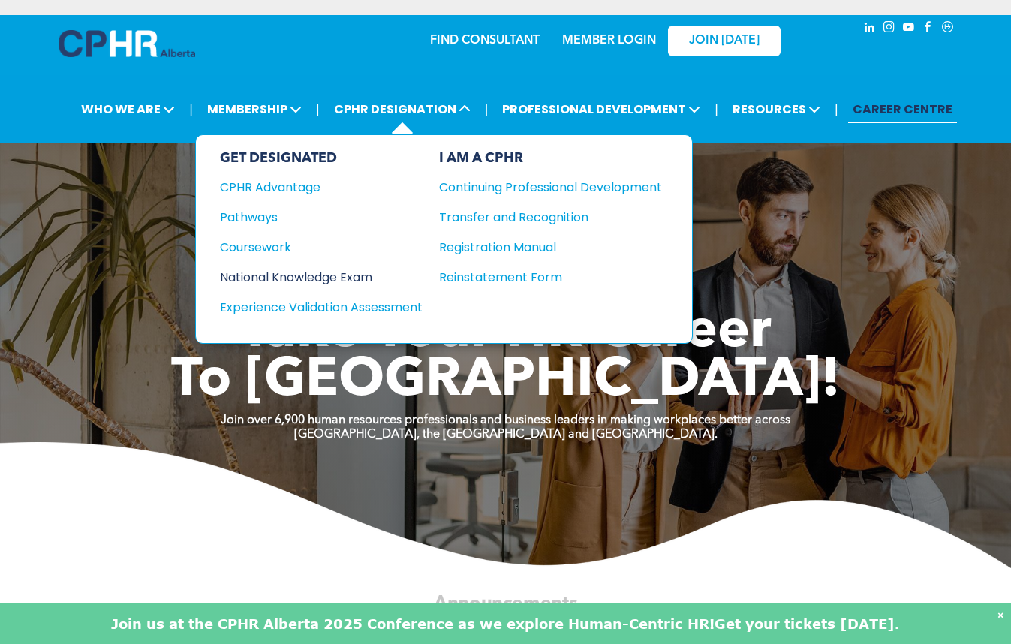
click at [301, 276] on div "National Knowledge Exam" at bounding box center [311, 277] width 182 height 19
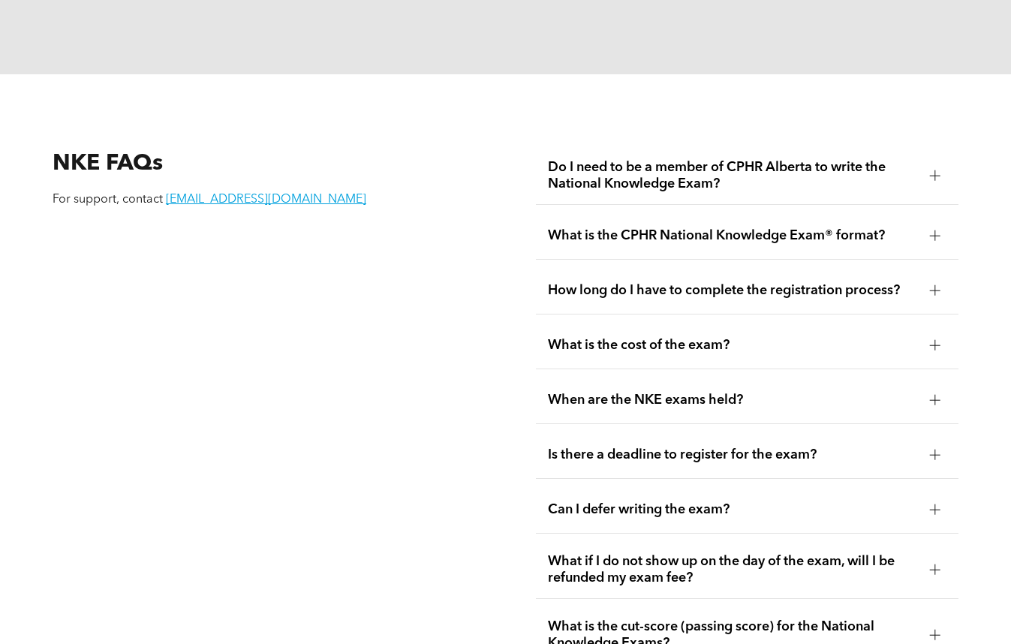
scroll to position [1502, 0]
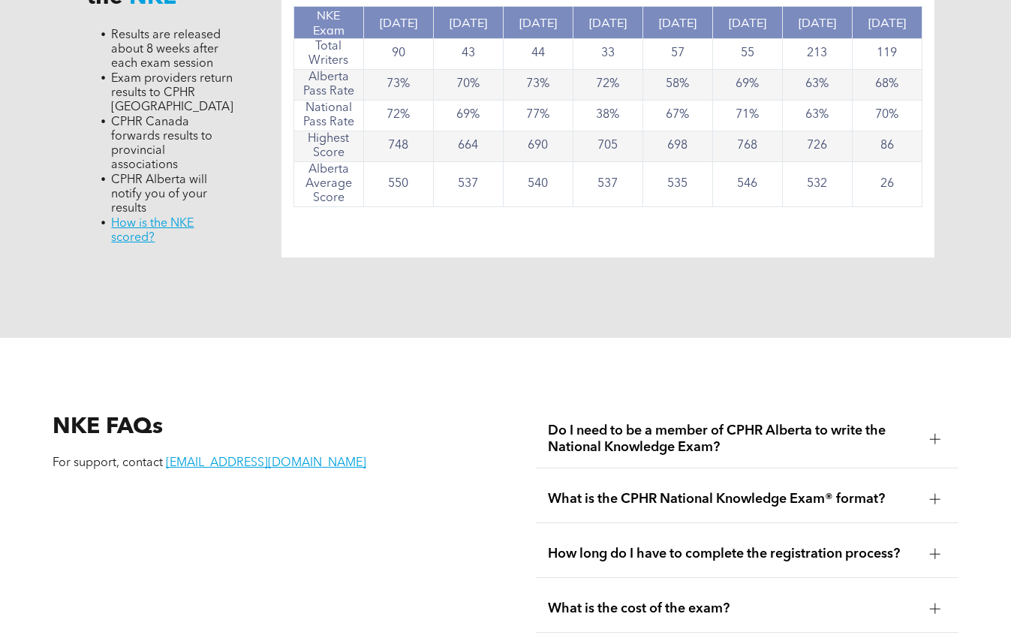
click at [633, 491] on span "What is the CPHR National Knowledge Exam® format?" at bounding box center [733, 499] width 370 height 17
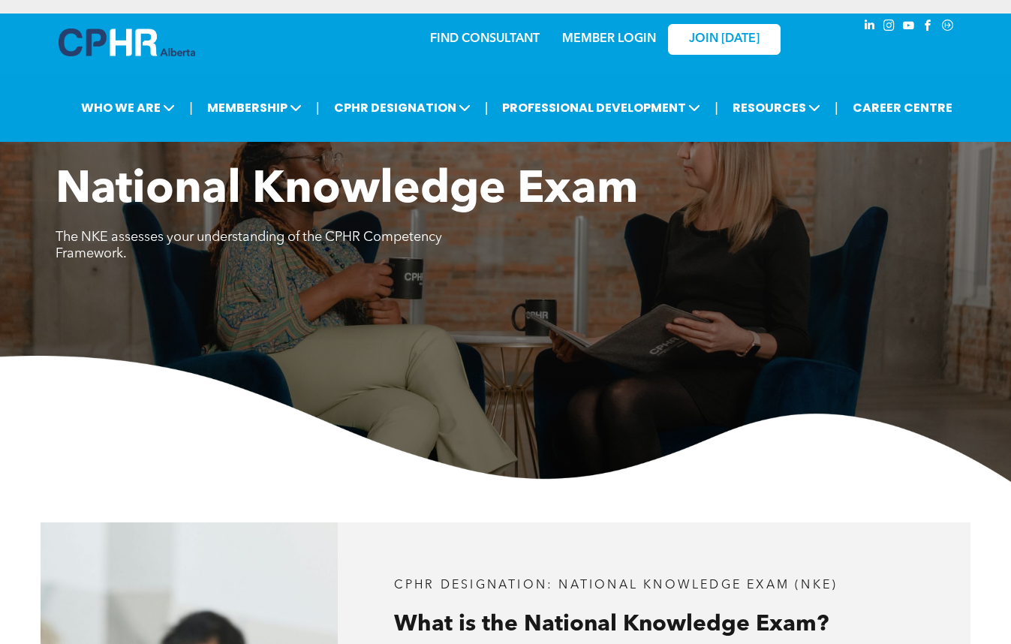
scroll to position [0, 0]
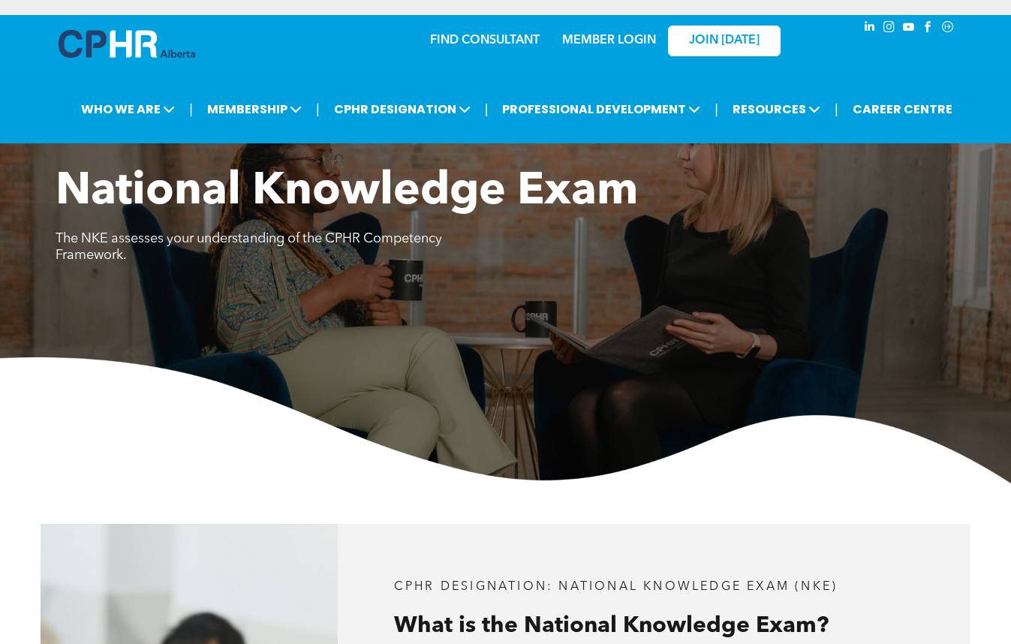
click at [618, 39] on link "MEMBER LOGIN" at bounding box center [609, 41] width 94 height 12
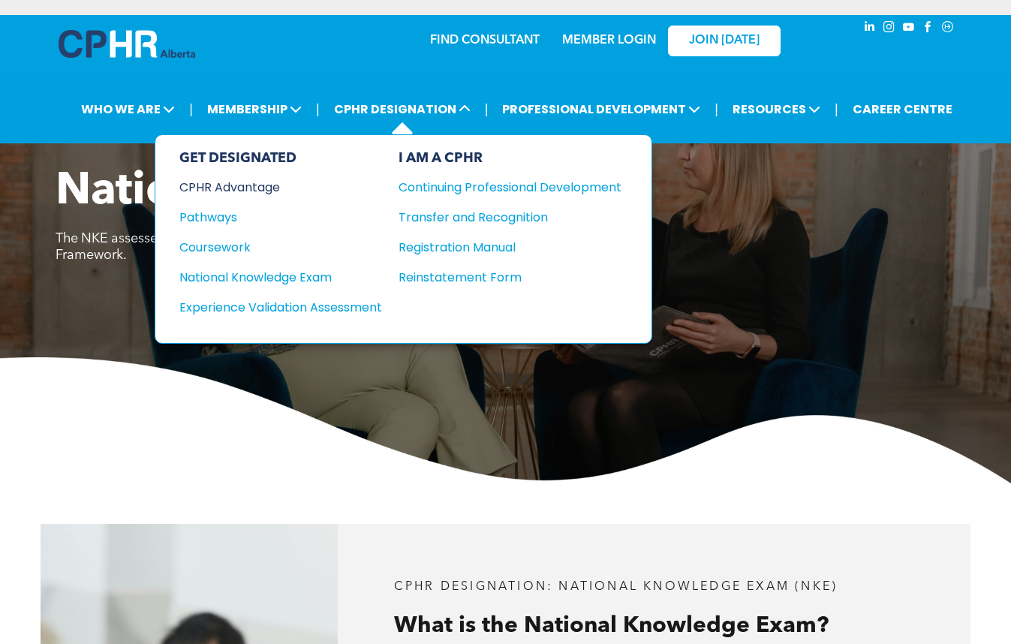
click at [247, 183] on div "CPHR Advantage" at bounding box center [270, 187] width 182 height 19
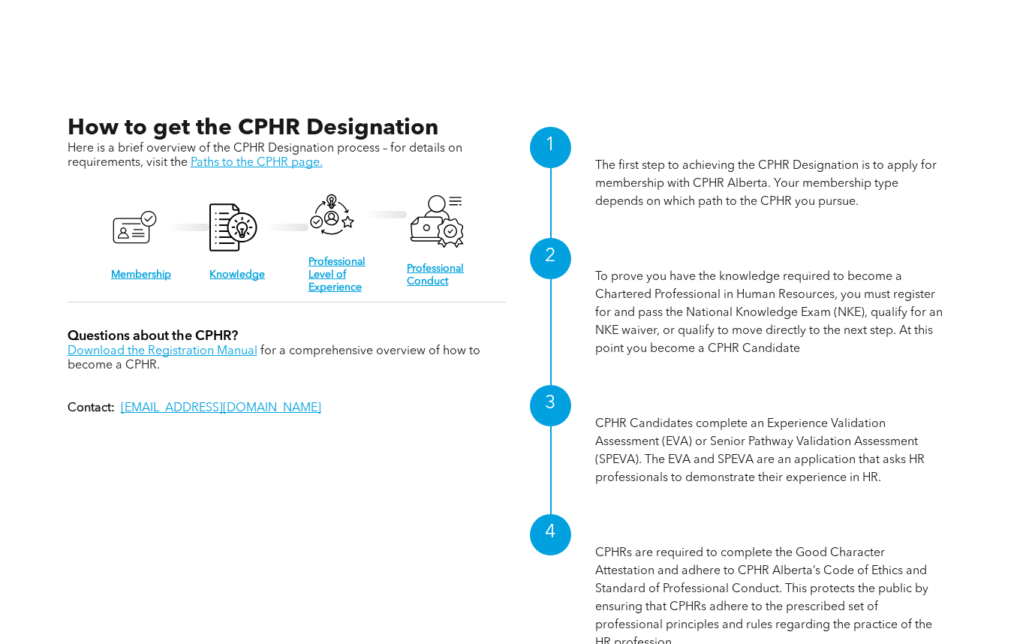
scroll to position [976, 0]
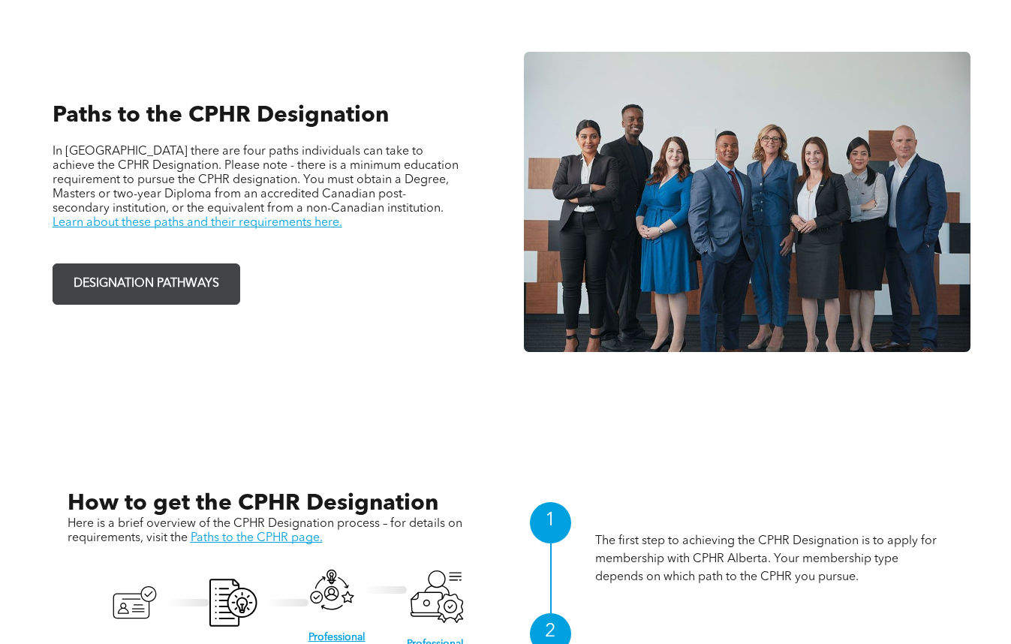
click at [191, 287] on span "DESIGNATION PATHWAYS" at bounding box center [146, 283] width 156 height 29
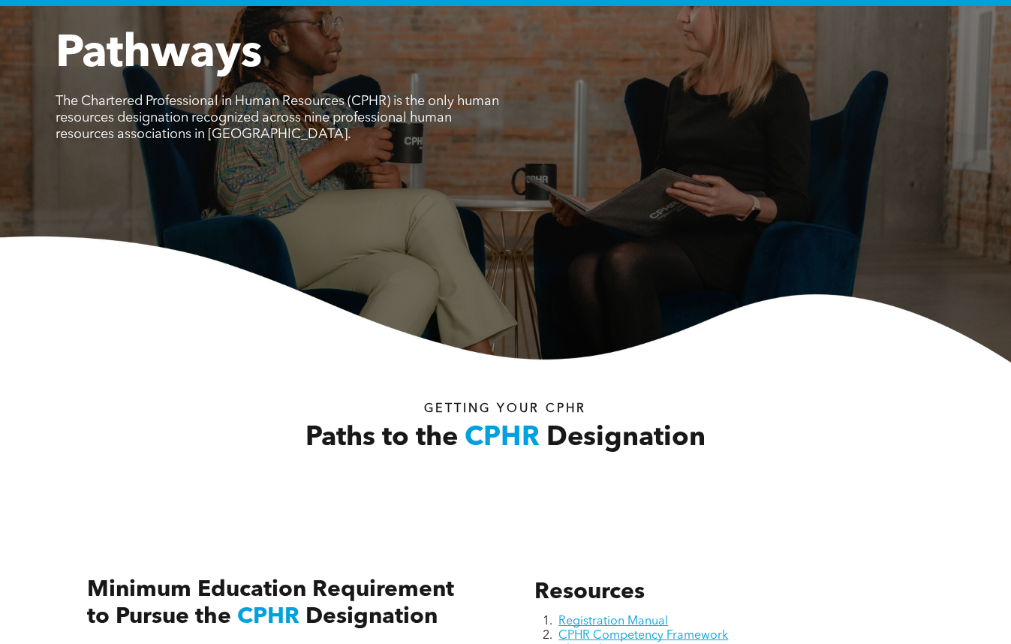
scroll to position [450, 0]
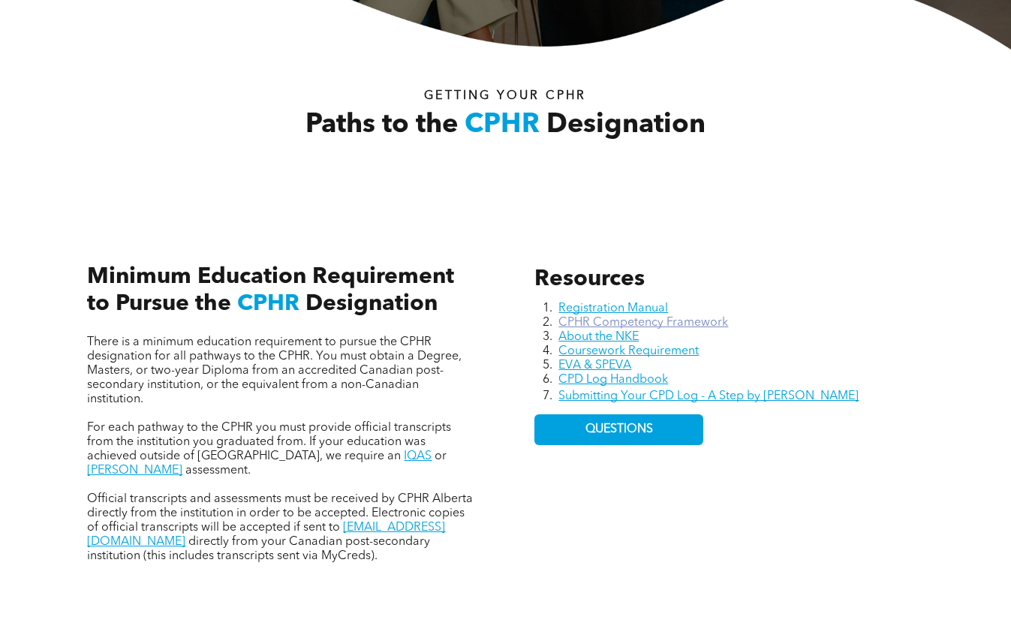
click at [642, 325] on link "CPHR Competency Framework" at bounding box center [643, 323] width 170 height 12
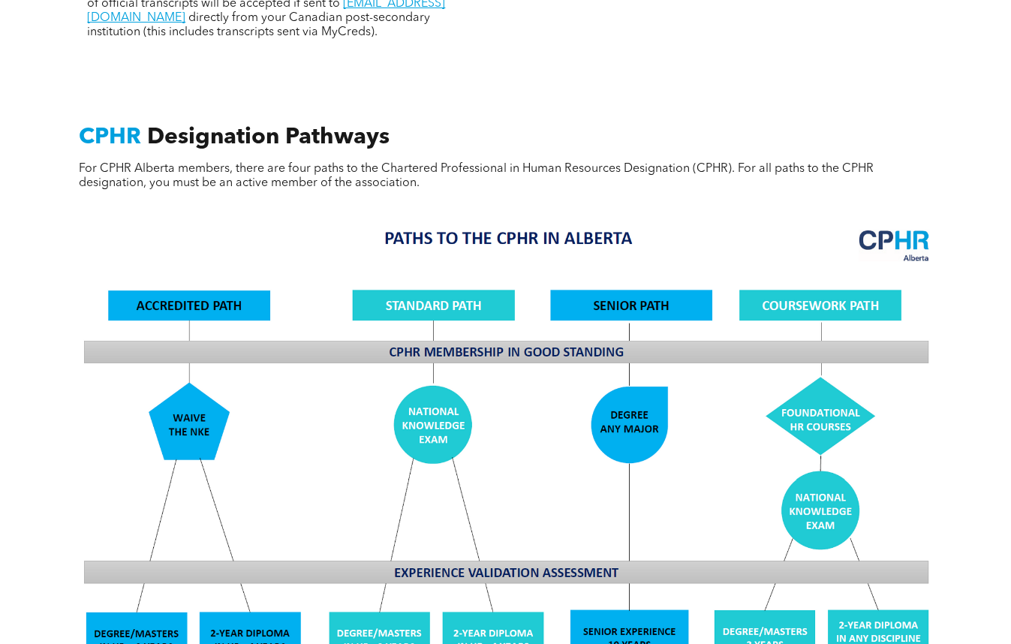
scroll to position [976, 0]
